Goal: Task Accomplishment & Management: Use online tool/utility

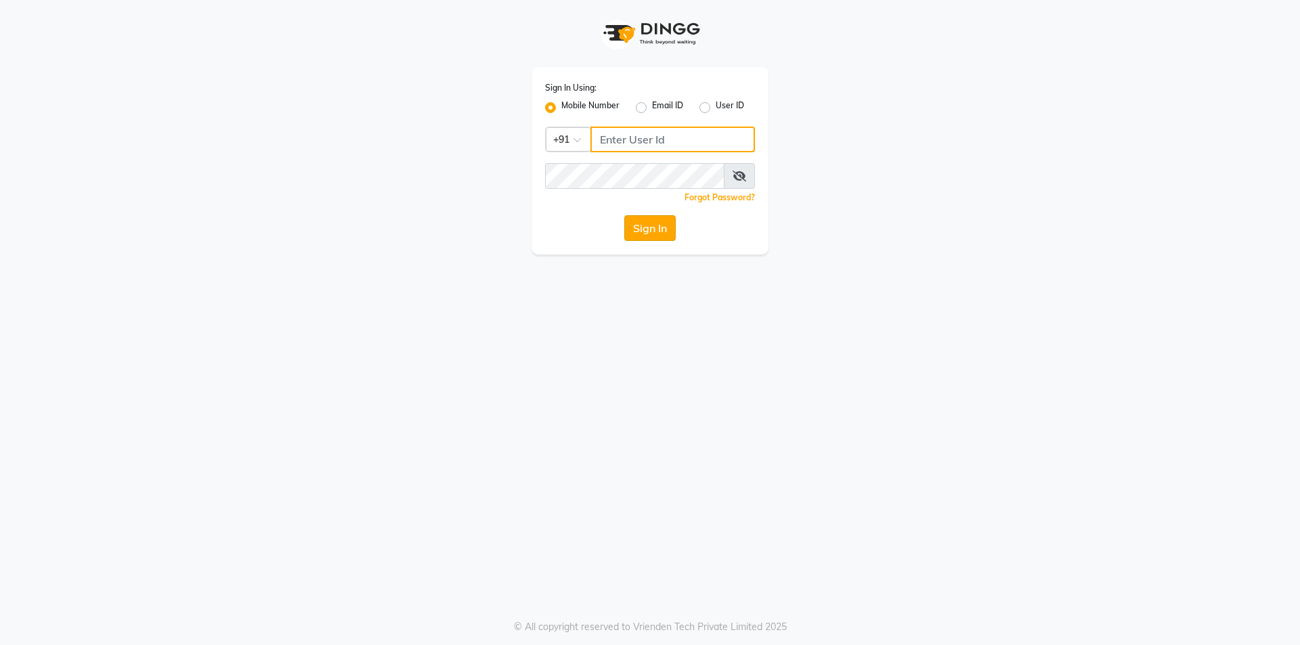
type input "9354158883"
click at [649, 224] on button "Sign In" at bounding box center [649, 228] width 51 height 26
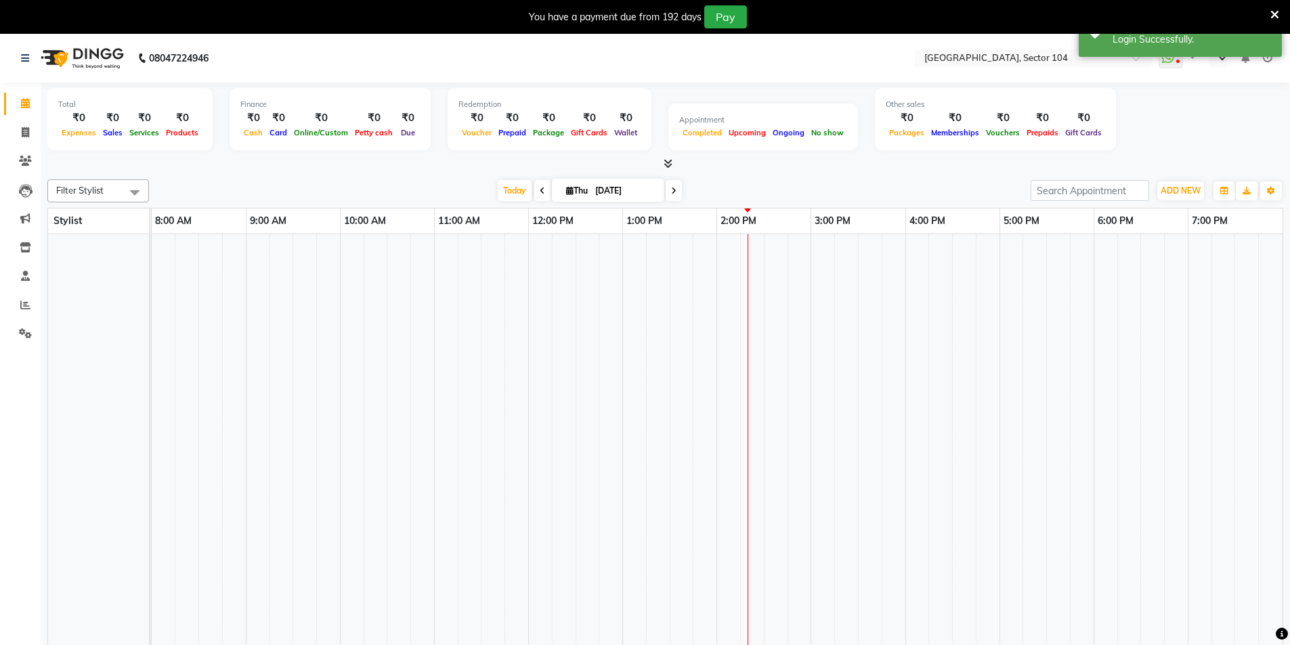
select select "en"
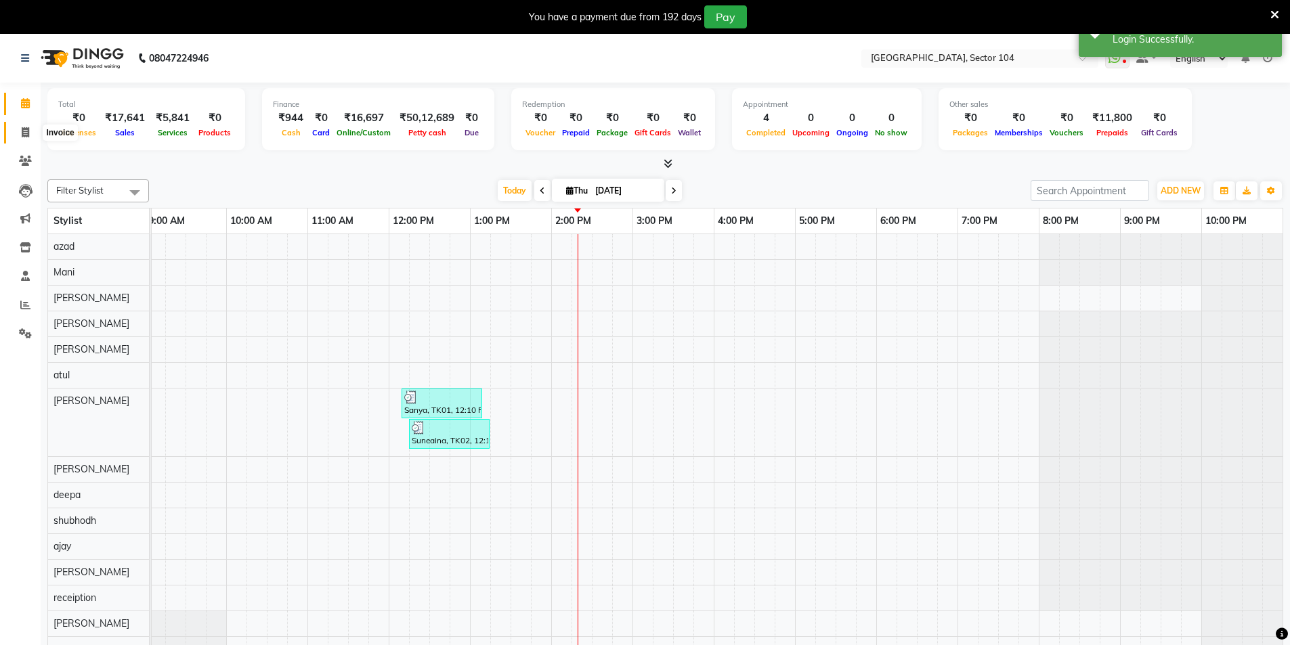
click at [29, 129] on icon at bounding box center [25, 132] width 7 height 10
select select "4009"
select select "service"
